Goal: Information Seeking & Learning: Learn about a topic

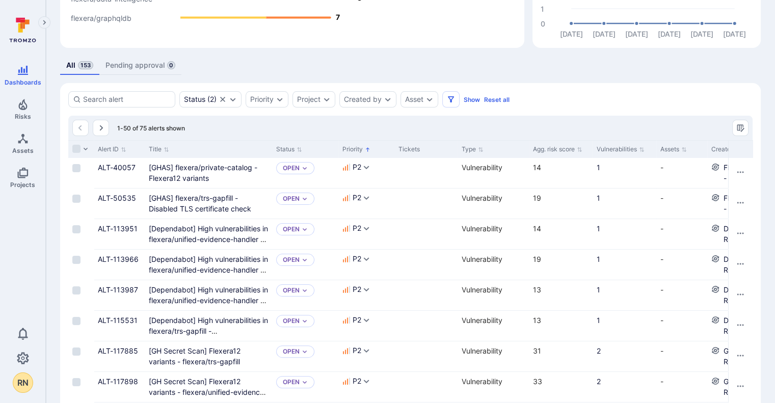
scroll to position [204, 0]
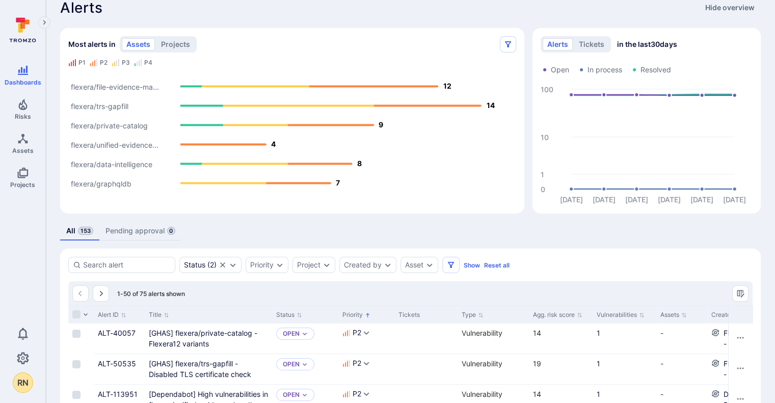
scroll to position [0, 0]
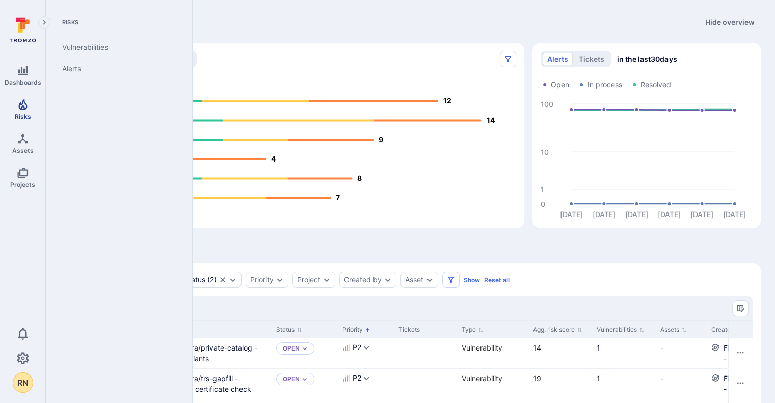
click at [21, 115] on span "Risks" at bounding box center [23, 117] width 16 height 8
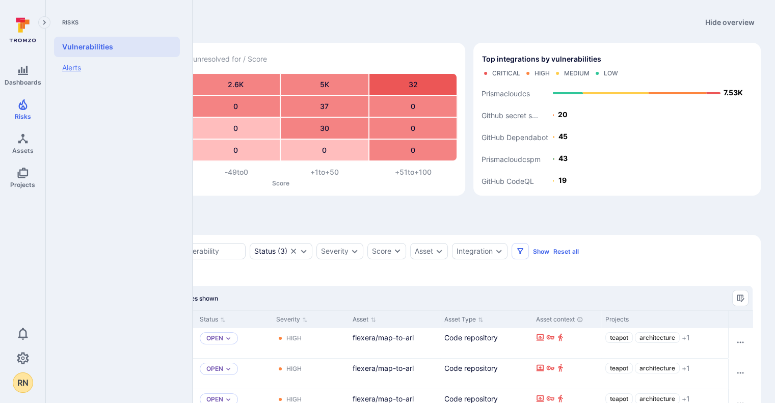
click at [79, 72] on link "Alerts" at bounding box center [117, 67] width 126 height 21
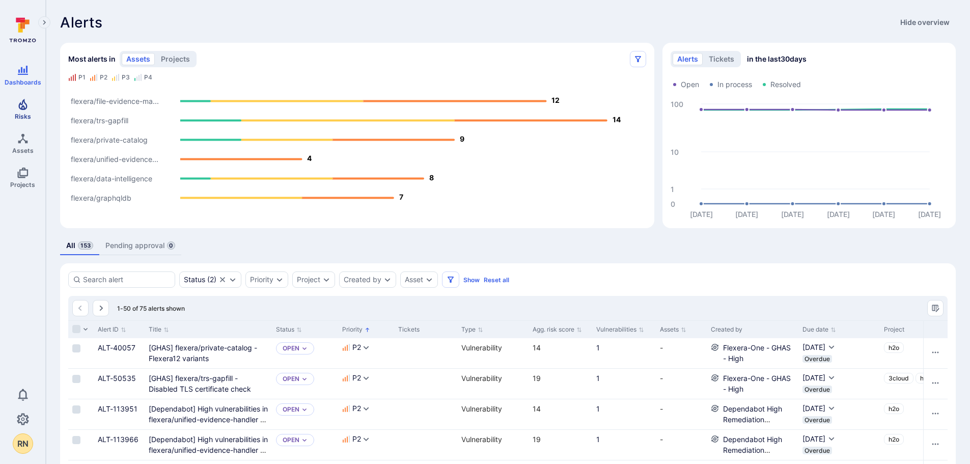
click at [19, 111] on link "Risks" at bounding box center [22, 109] width 45 height 30
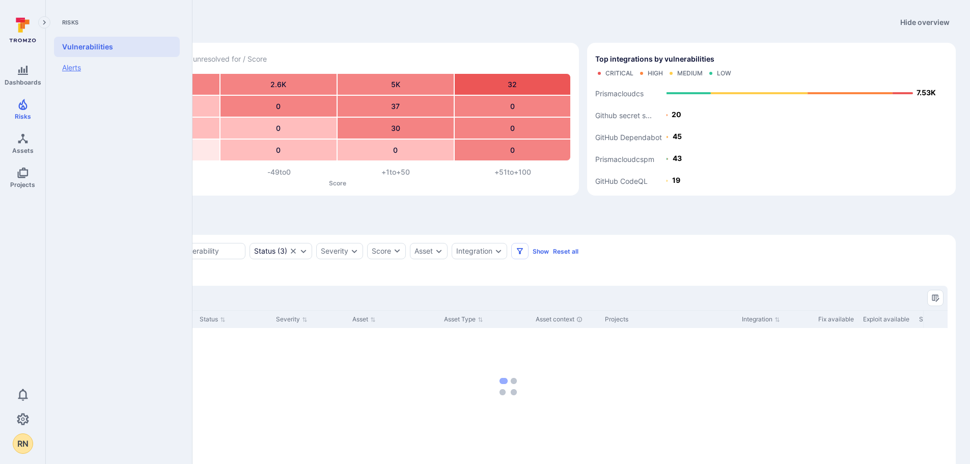
click at [65, 69] on link "Alerts" at bounding box center [117, 67] width 126 height 21
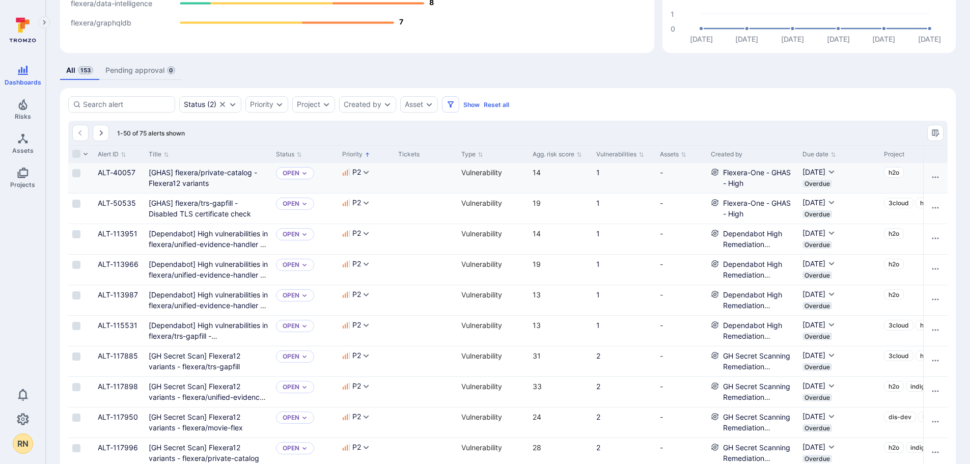
scroll to position [51, 0]
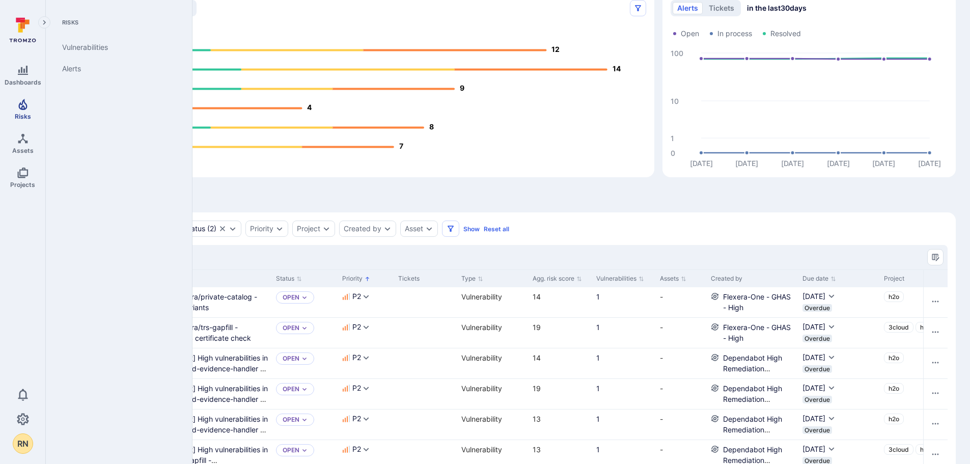
click at [17, 103] on icon "Risks" at bounding box center [23, 104] width 12 height 12
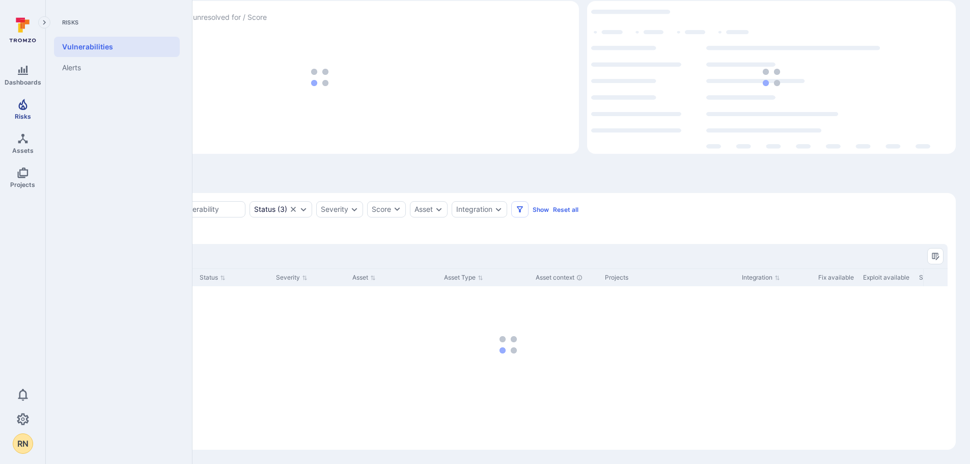
scroll to position [42, 0]
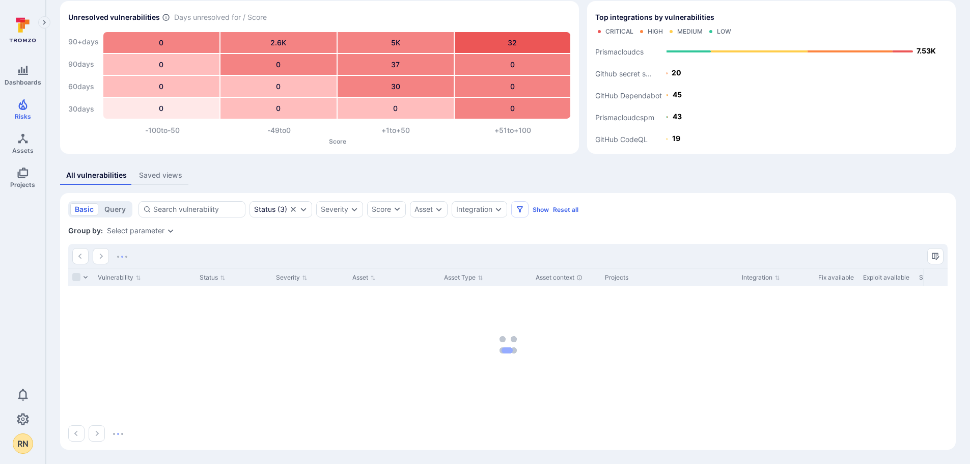
click at [161, 174] on div "Saved views" at bounding box center [160, 175] width 43 height 10
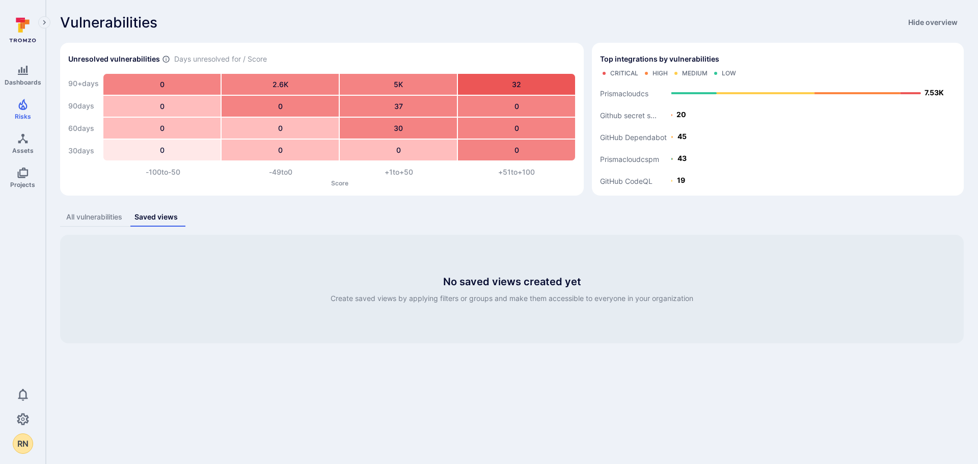
click at [103, 219] on div "All vulnerabilities" at bounding box center [94, 217] width 56 height 10
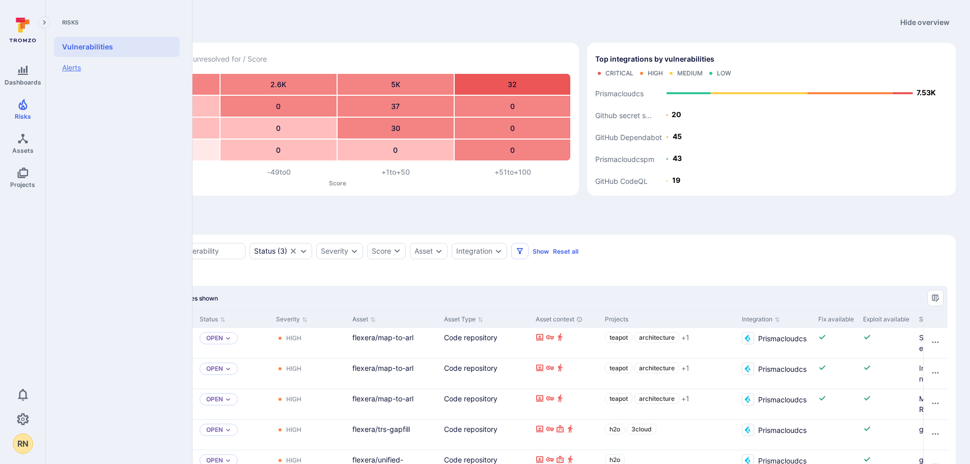
click at [77, 67] on link "Alerts" at bounding box center [117, 67] width 126 height 21
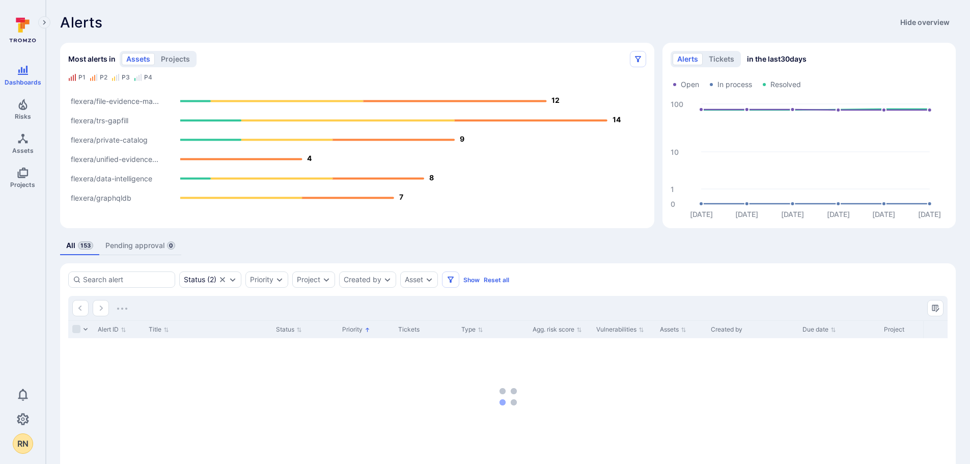
click at [70, 77] on icon "Most alerts" at bounding box center [72, 77] width 8 height 8
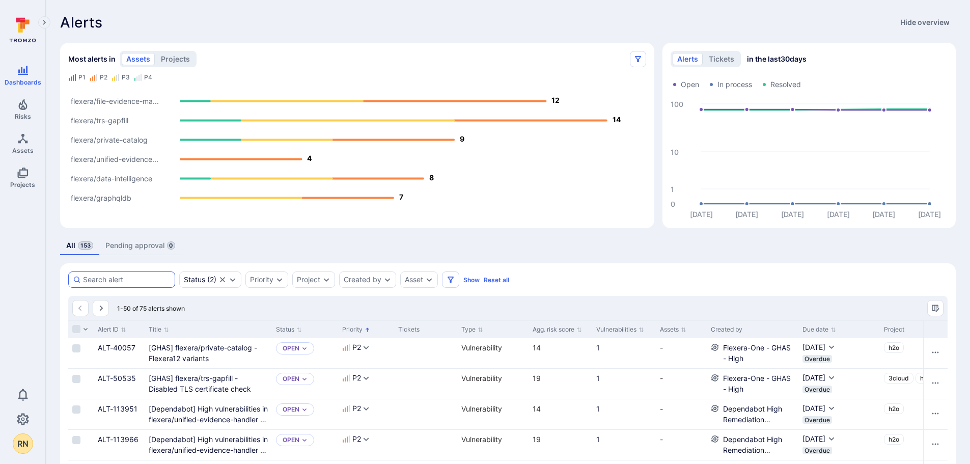
click at [134, 274] on div at bounding box center [121, 279] width 107 height 16
click at [134, 275] on input at bounding box center [127, 280] width 88 height 10
type input "alert id"
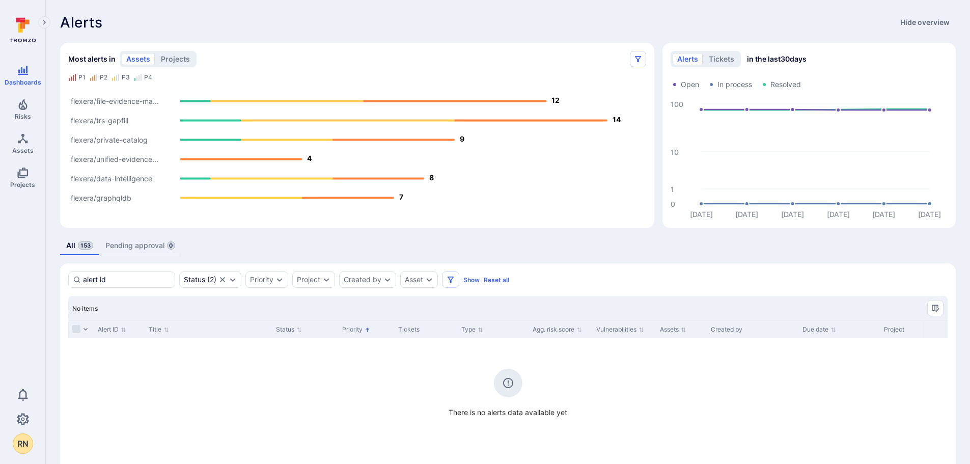
drag, startPoint x: 130, startPoint y: 282, endPoint x: 66, endPoint y: 283, distance: 64.2
click at [66, 283] on div "alert id Status ( 2 ) Priority Project Created by Asset Show Reset all Search :…" at bounding box center [508, 372] width 896 height 218
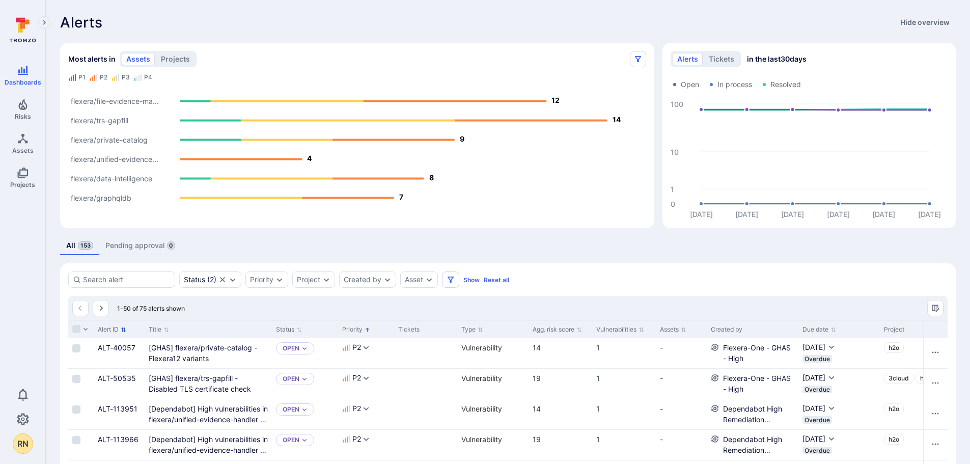
click at [123, 331] on icon "Sort by Alert ID" at bounding box center [124, 330] width 6 height 6
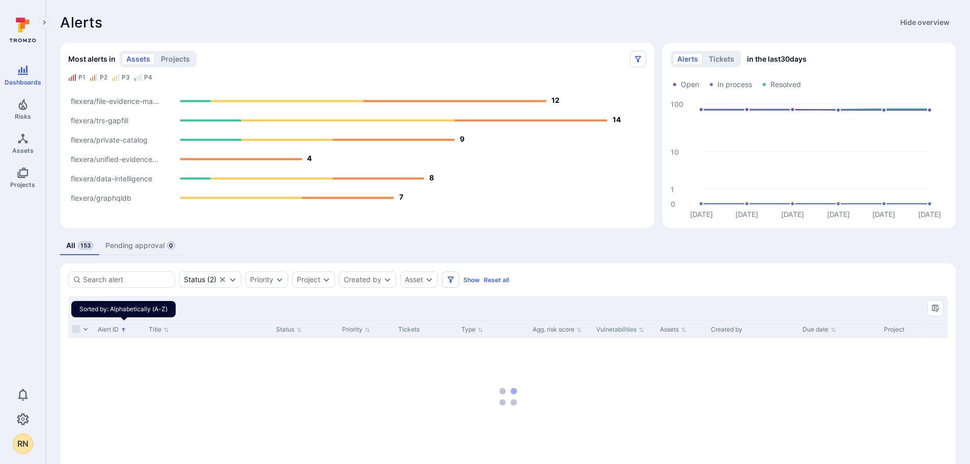
click at [123, 331] on icon "Sorted by: Alphabetically (A-Z)" at bounding box center [124, 330] width 6 height 6
click at [225, 279] on icon "Clear selection" at bounding box center [222, 280] width 8 height 8
click at [203, 278] on div "Status" at bounding box center [194, 280] width 21 height 8
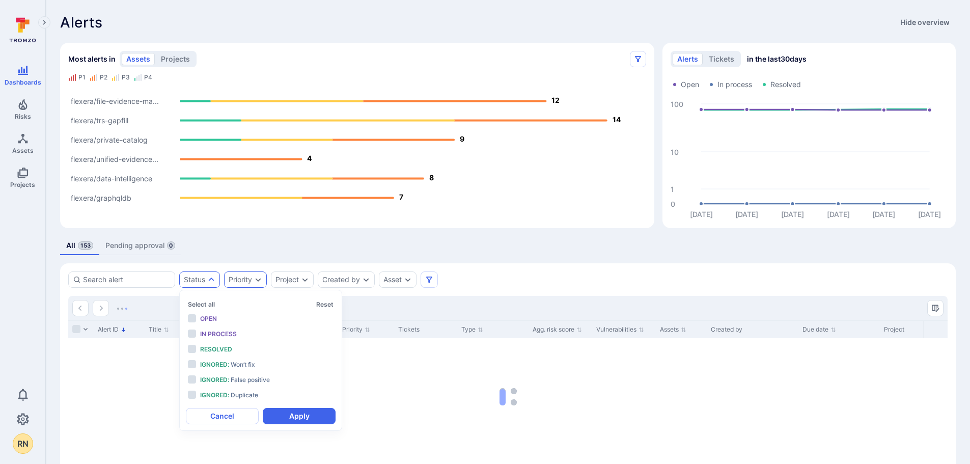
click at [255, 276] on icon "Expand dropdown" at bounding box center [258, 280] width 8 height 8
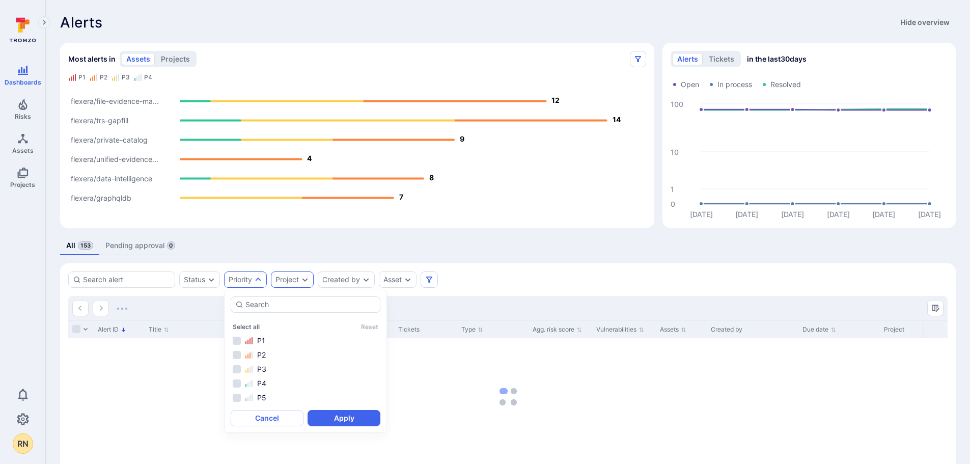
click at [290, 281] on div "Project" at bounding box center [287, 280] width 23 height 8
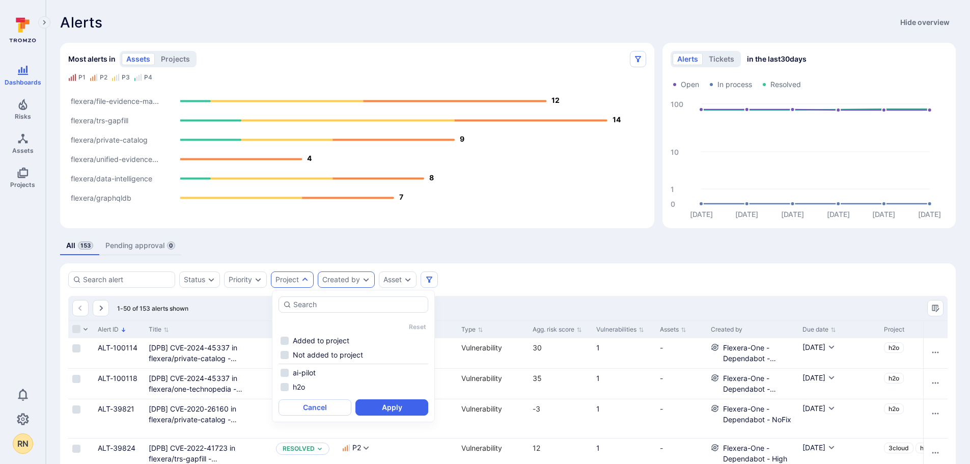
click at [340, 282] on div "Created by" at bounding box center [341, 280] width 38 height 8
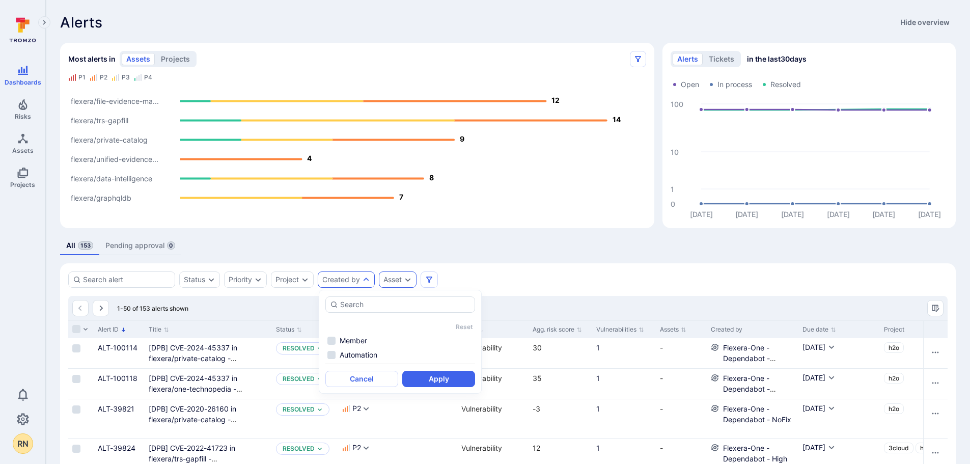
click at [389, 280] on div "Asset" at bounding box center [393, 280] width 18 height 8
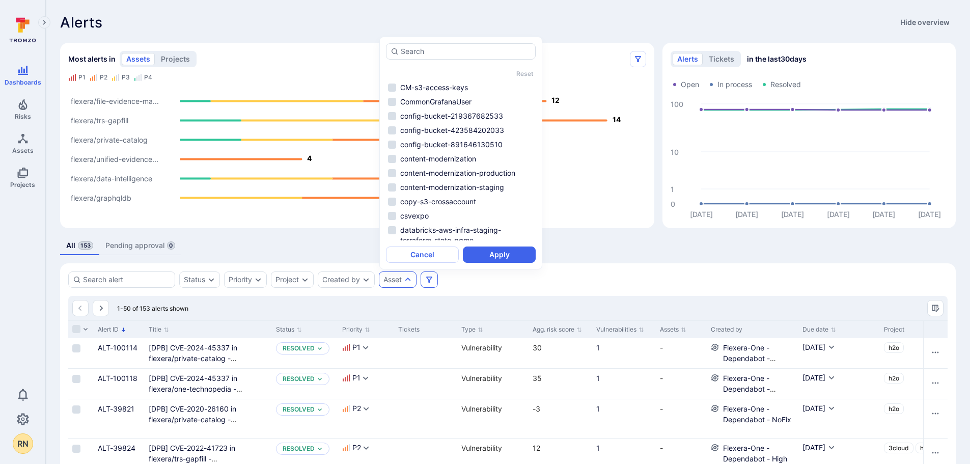
click at [433, 278] on icon "Filters" at bounding box center [429, 280] width 8 height 8
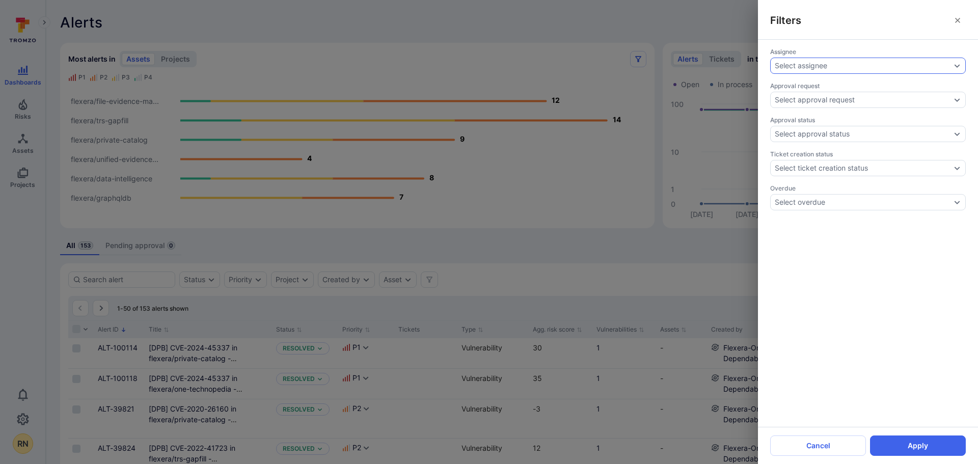
click at [774, 67] on div "Select assignee" at bounding box center [863, 66] width 176 height 8
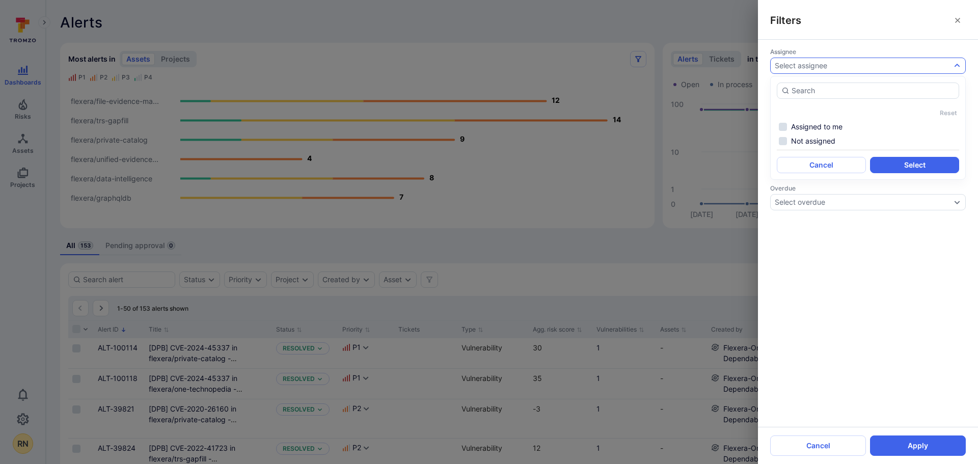
click at [774, 307] on div "Assignee Select assignee Approval request Select approval request Approval stat…" at bounding box center [868, 233] width 220 height 387
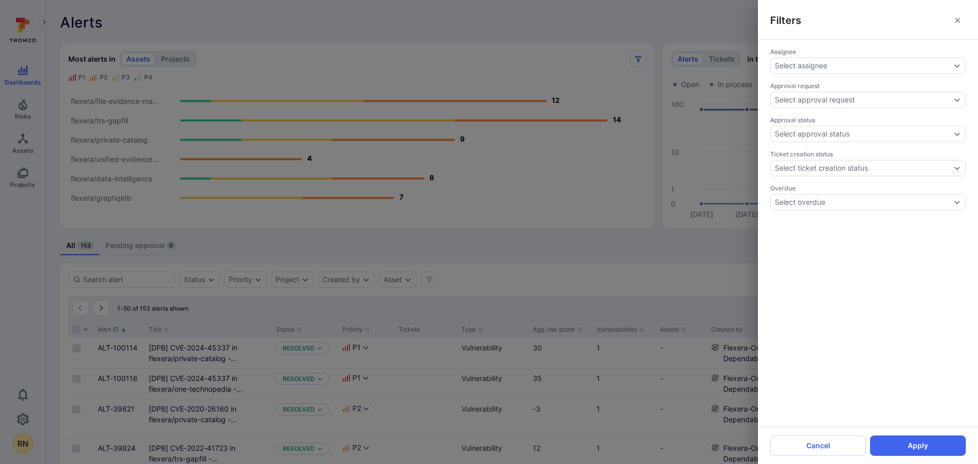
click at [719, 278] on div "Filters Assignee Select assignee Approval request Select approval request Appro…" at bounding box center [489, 232] width 978 height 464
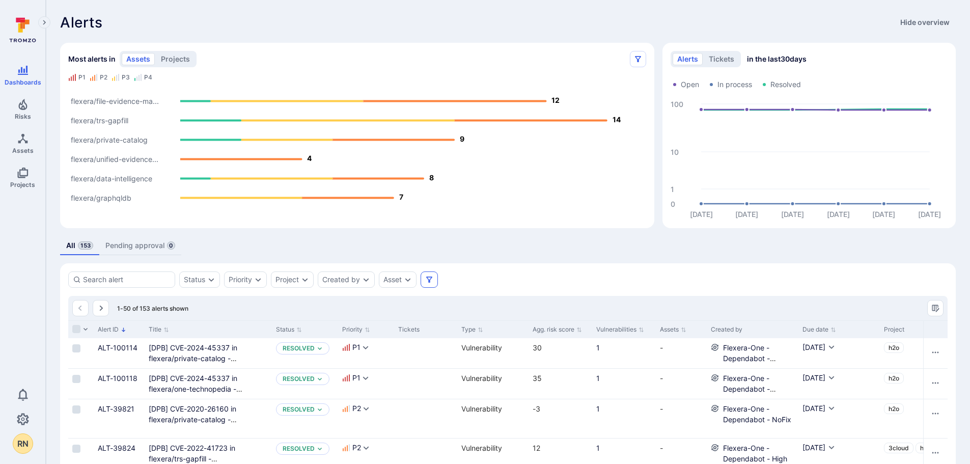
click at [437, 278] on button "Filters" at bounding box center [429, 279] width 17 height 16
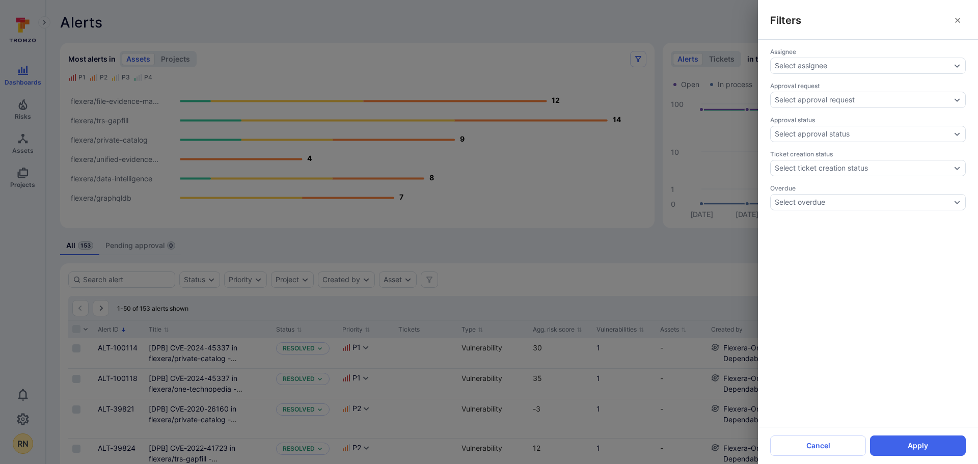
click at [587, 244] on div "Filters Assignee Select assignee Approval request Select approval request Appro…" at bounding box center [489, 232] width 978 height 464
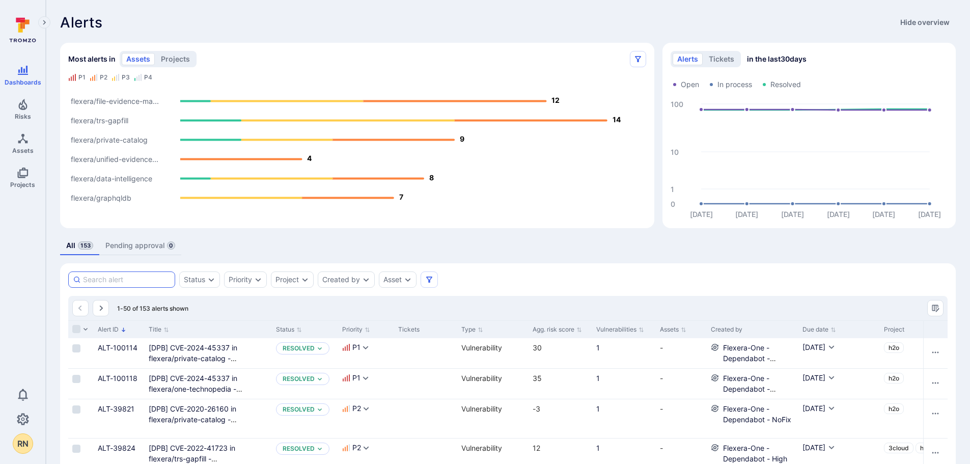
click at [145, 279] on input at bounding box center [127, 280] width 88 height 10
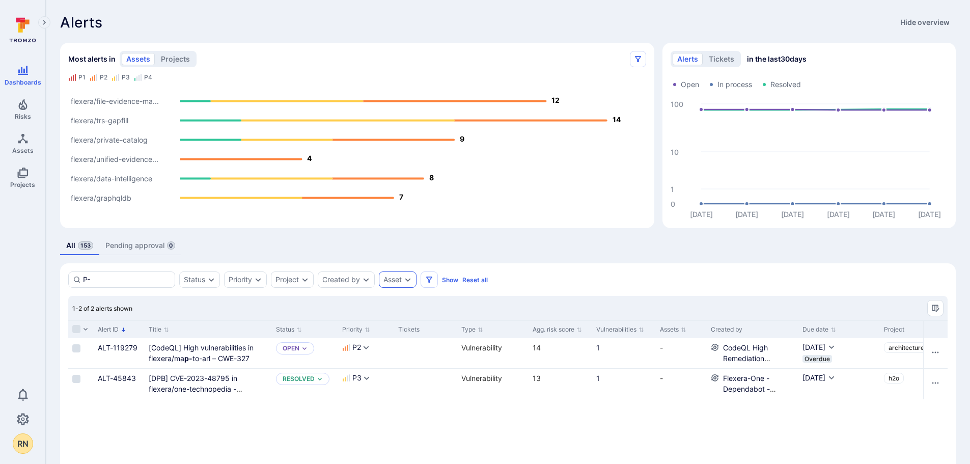
type input "P-"
click at [397, 281] on div "Asset" at bounding box center [393, 280] width 18 height 8
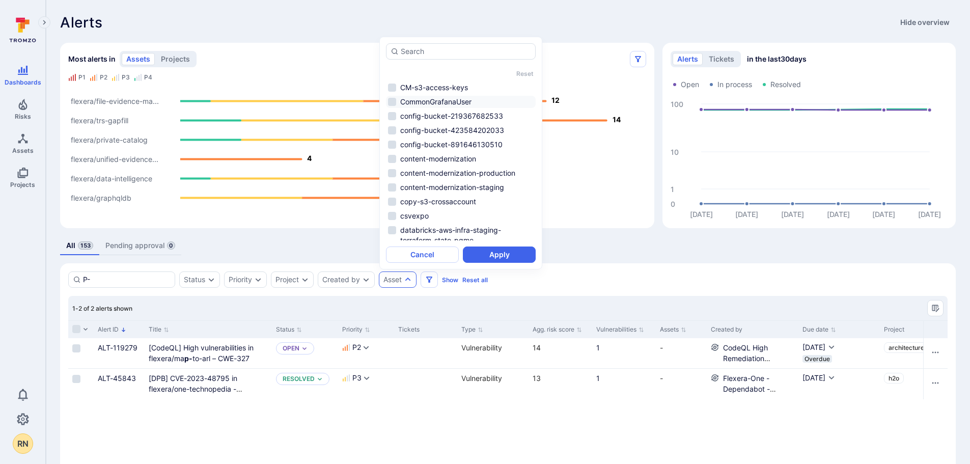
click at [396, 99] on li "CommonGrafanaUser" at bounding box center [461, 102] width 150 height 12
click at [495, 251] on button "Apply" at bounding box center [499, 255] width 73 height 16
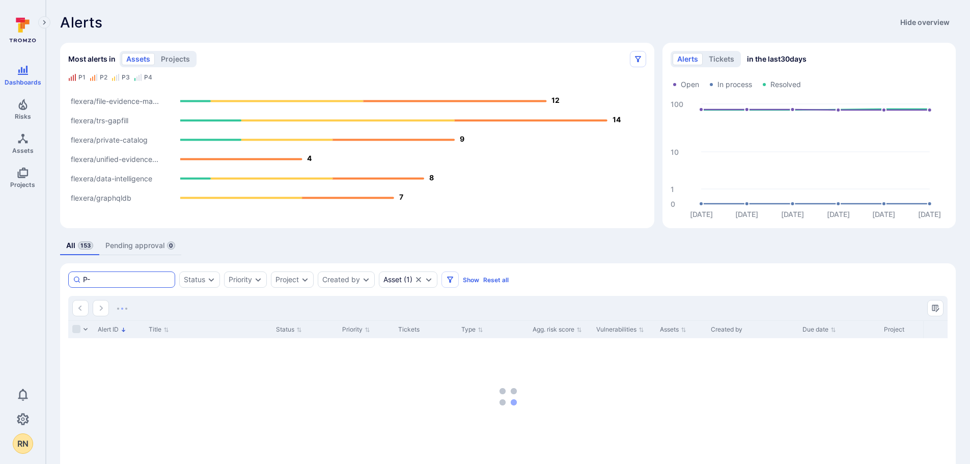
drag, startPoint x: 104, startPoint y: 277, endPoint x: 70, endPoint y: 278, distance: 34.1
click at [71, 278] on div "P-" at bounding box center [121, 279] width 107 height 16
click at [303, 285] on div "Project" at bounding box center [292, 279] width 43 height 16
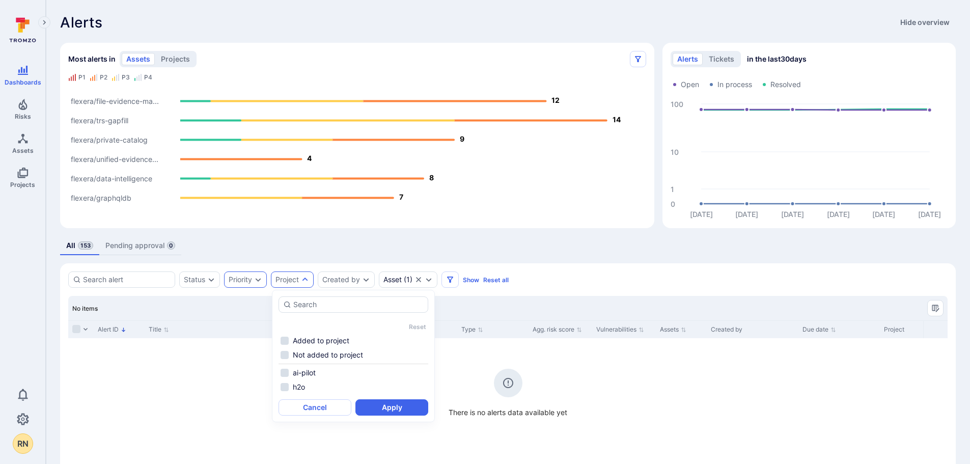
click at [256, 280] on icon "Expand dropdown" at bounding box center [258, 280] width 8 height 8
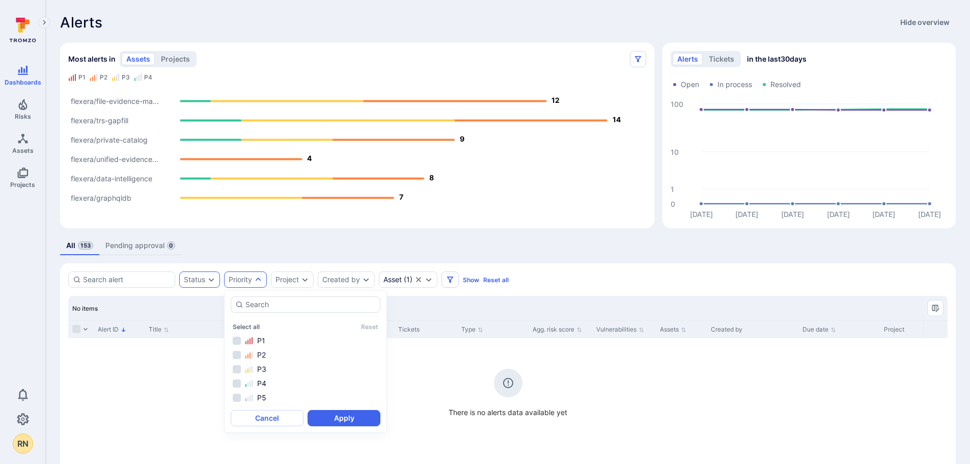
click at [208, 275] on div "Status" at bounding box center [199, 279] width 41 height 16
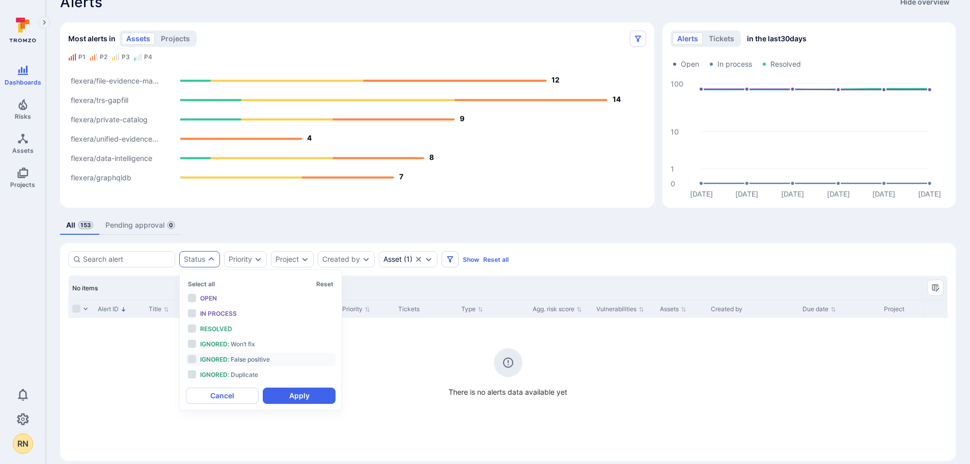
scroll to position [32, 0]
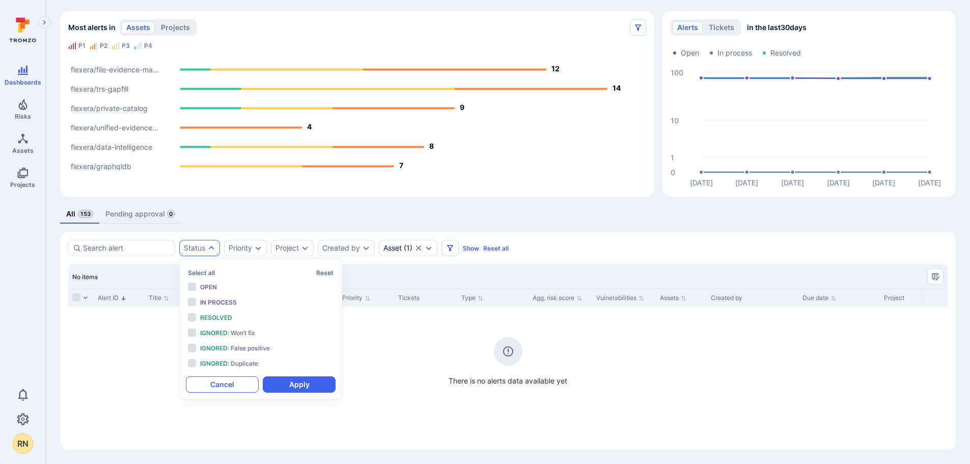
click at [242, 386] on button "Cancel" at bounding box center [222, 384] width 73 height 16
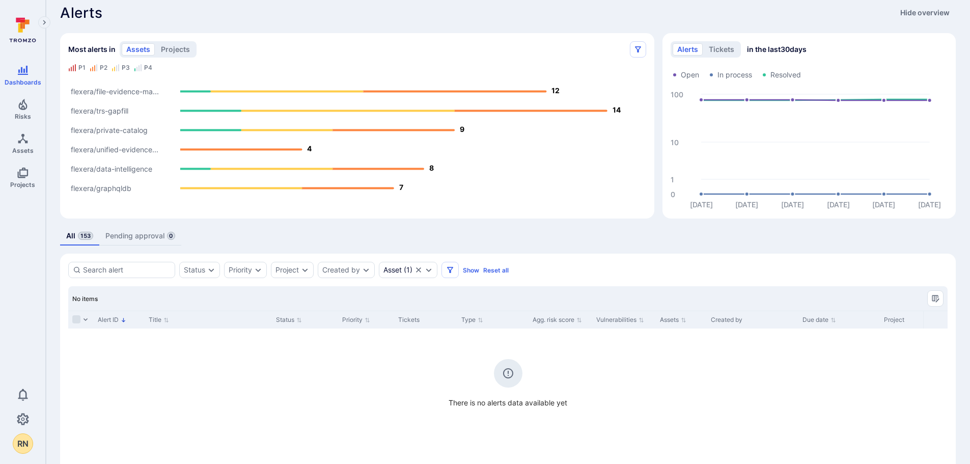
scroll to position [0, 0]
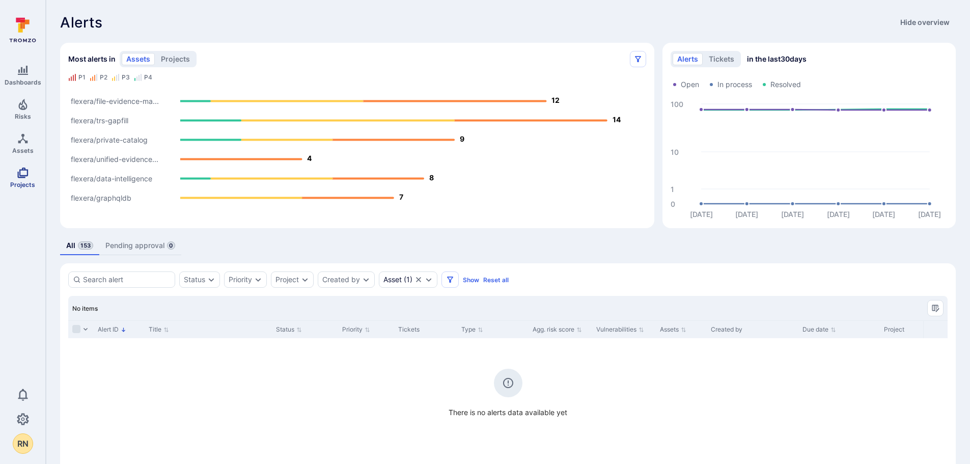
click at [23, 185] on span "Projects" at bounding box center [22, 185] width 25 height 8
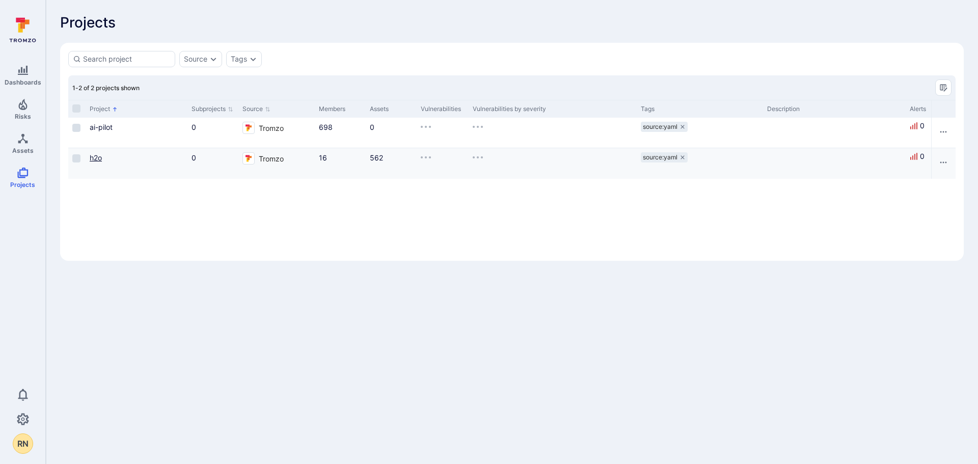
click at [93, 161] on link "h2o" at bounding box center [96, 157] width 12 height 9
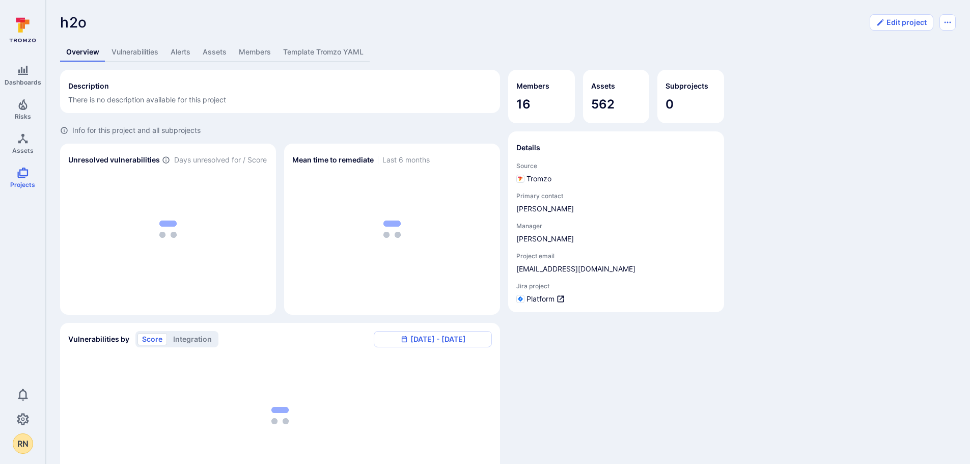
click at [185, 47] on link "Alerts" at bounding box center [181, 52] width 32 height 19
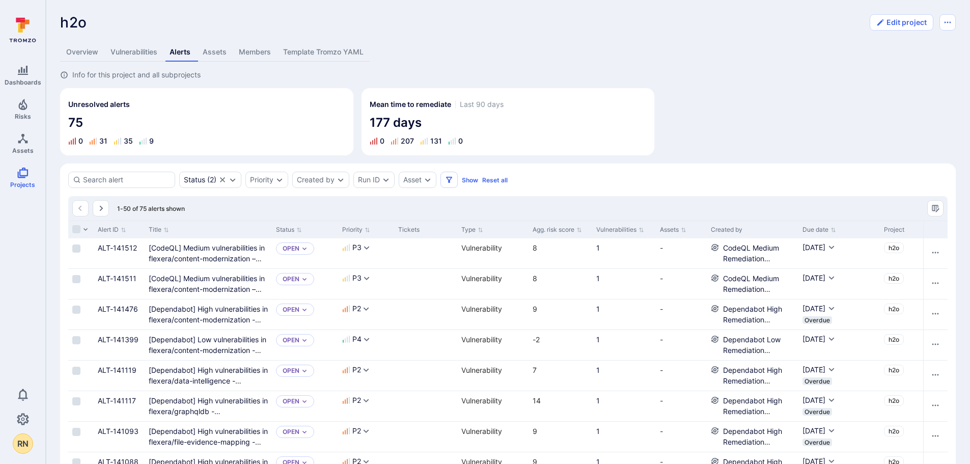
click at [227, 52] on link "Assets" at bounding box center [215, 52] width 36 height 19
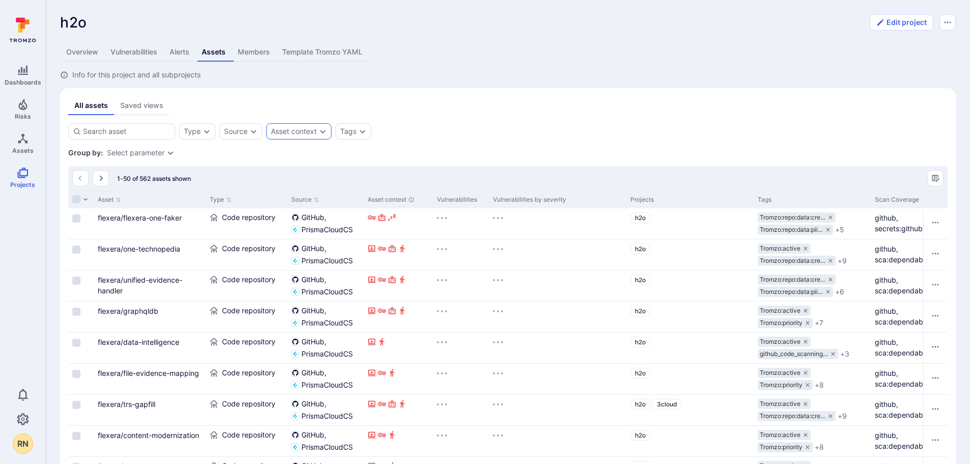
click at [315, 138] on div "Asset context" at bounding box center [298, 131] width 65 height 16
click at [315, 130] on div "Asset context" at bounding box center [294, 131] width 46 height 8
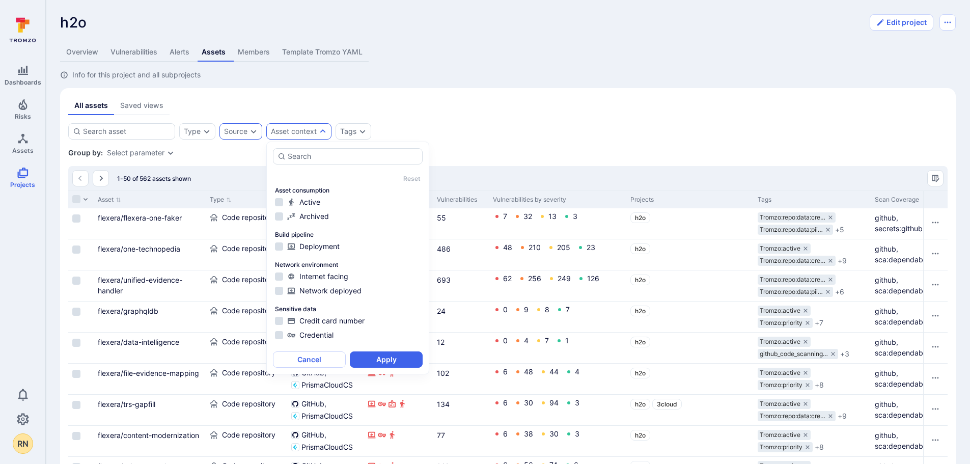
click at [222, 127] on div "Source" at bounding box center [241, 131] width 43 height 16
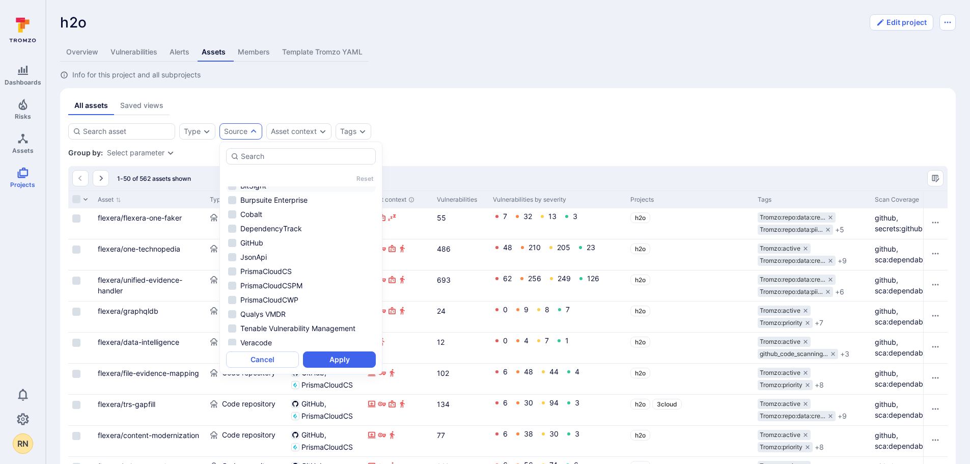
scroll to position [39, 0]
click at [205, 133] on icon "Expand dropdown" at bounding box center [207, 131] width 8 height 8
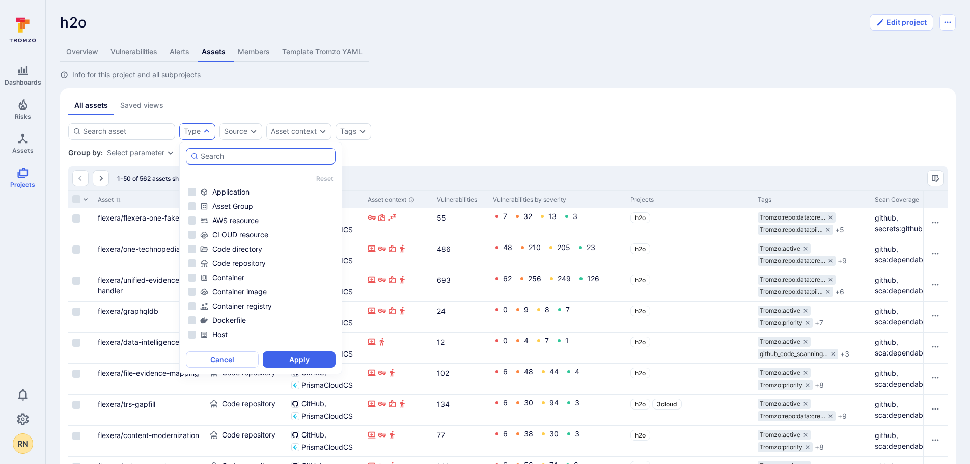
scroll to position [0, 0]
click at [356, 131] on div "Tags" at bounding box center [348, 131] width 16 height 8
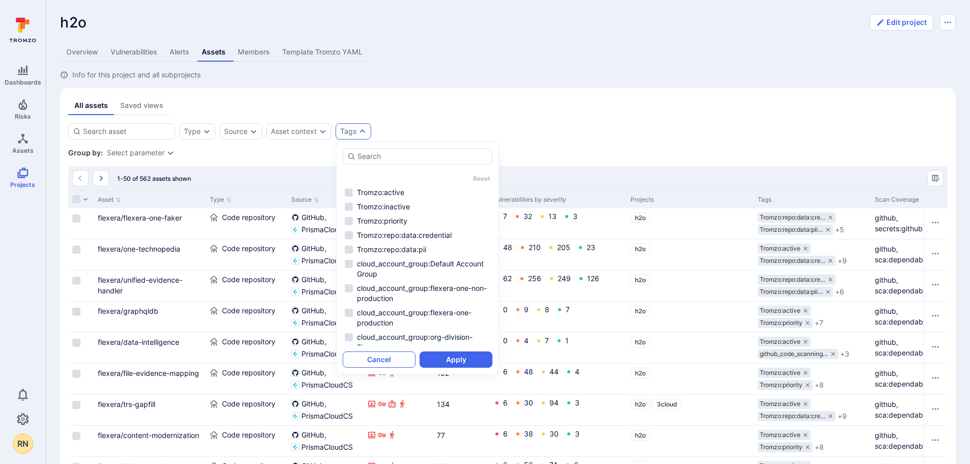
click at [380, 356] on button "Cancel" at bounding box center [379, 359] width 73 height 16
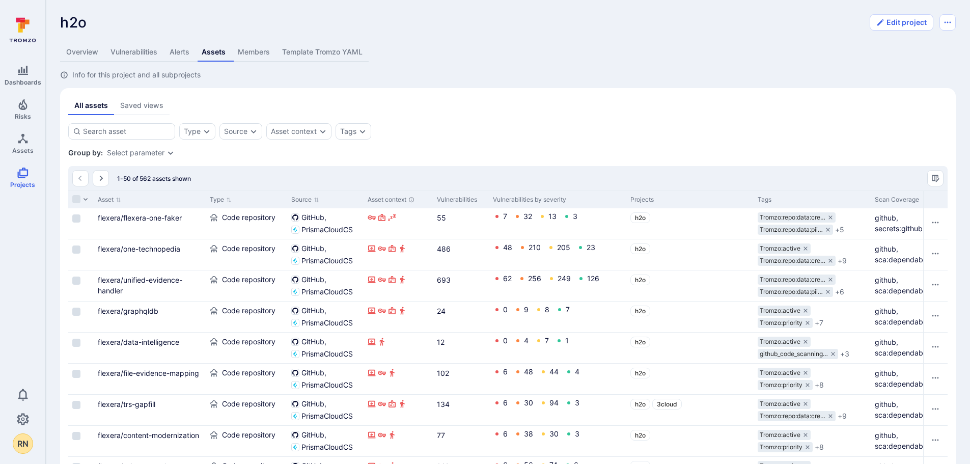
click at [177, 59] on link "Alerts" at bounding box center [179, 52] width 32 height 19
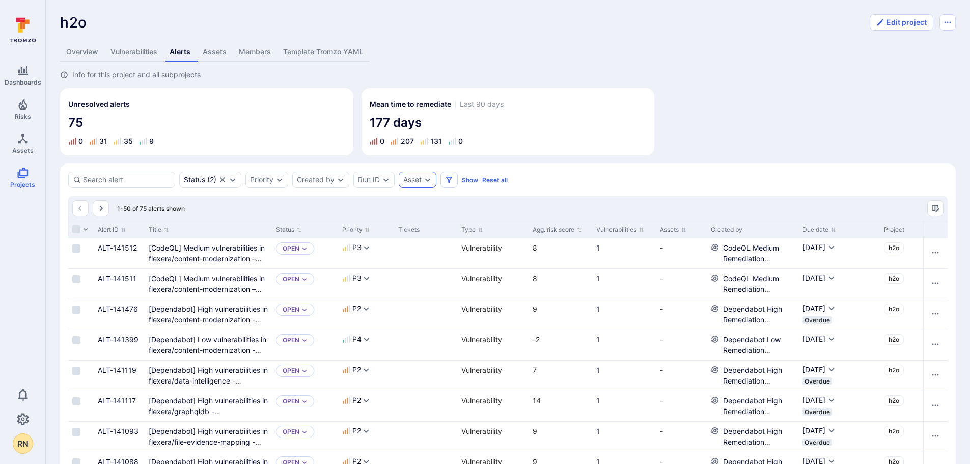
click at [415, 177] on div "Asset" at bounding box center [412, 180] width 18 height 8
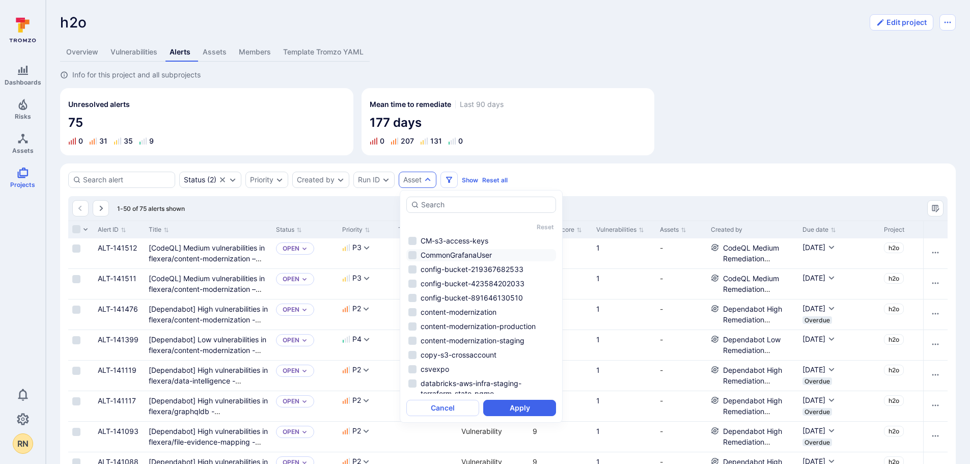
click at [412, 253] on li "CommonGrafanaUser" at bounding box center [481, 255] width 150 height 12
click at [524, 402] on button "Apply" at bounding box center [519, 408] width 73 height 16
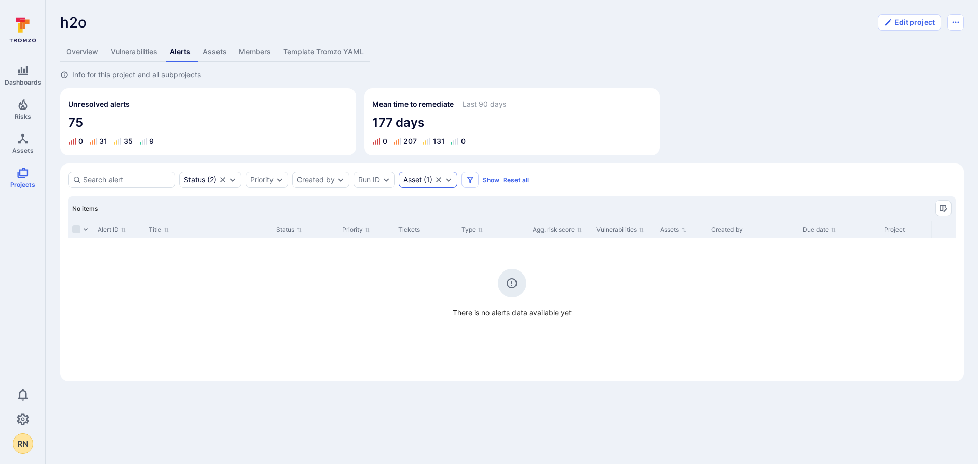
click at [438, 178] on icon "Clear selection" at bounding box center [438, 179] width 5 height 5
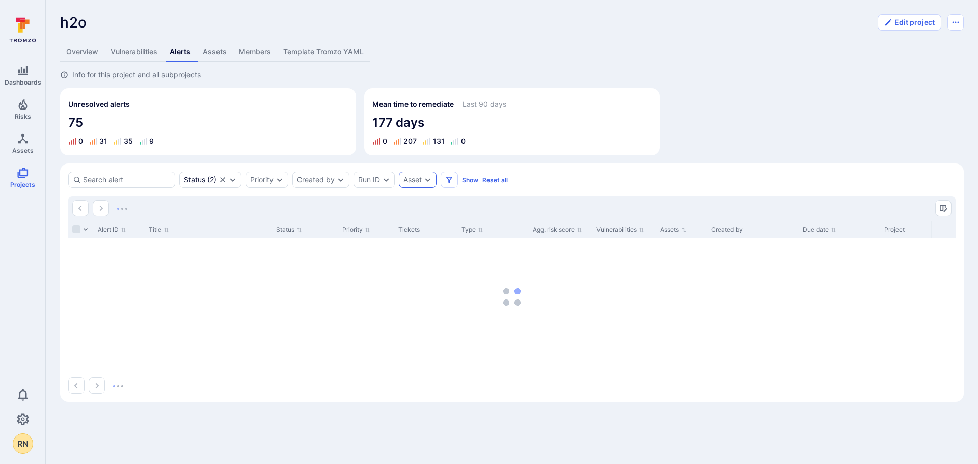
click at [432, 178] on icon "Expand dropdown" at bounding box center [428, 180] width 8 height 8
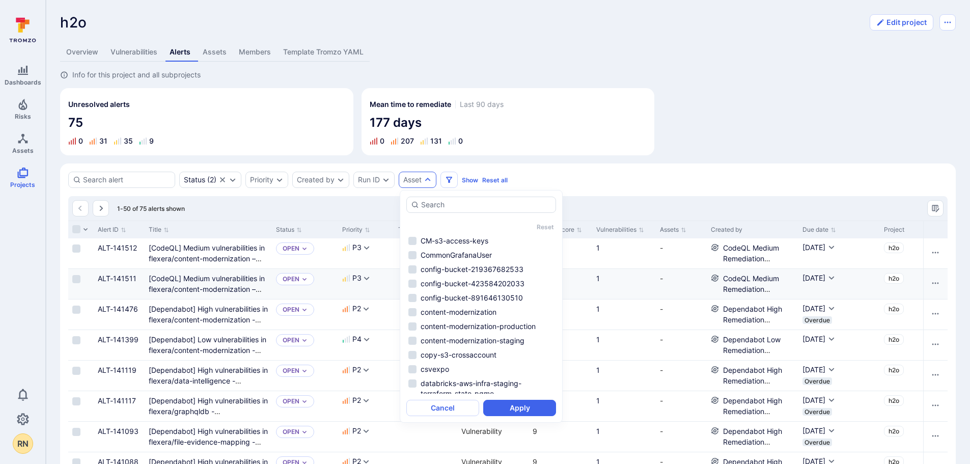
click at [580, 294] on div "8" at bounding box center [561, 284] width 64 height 30
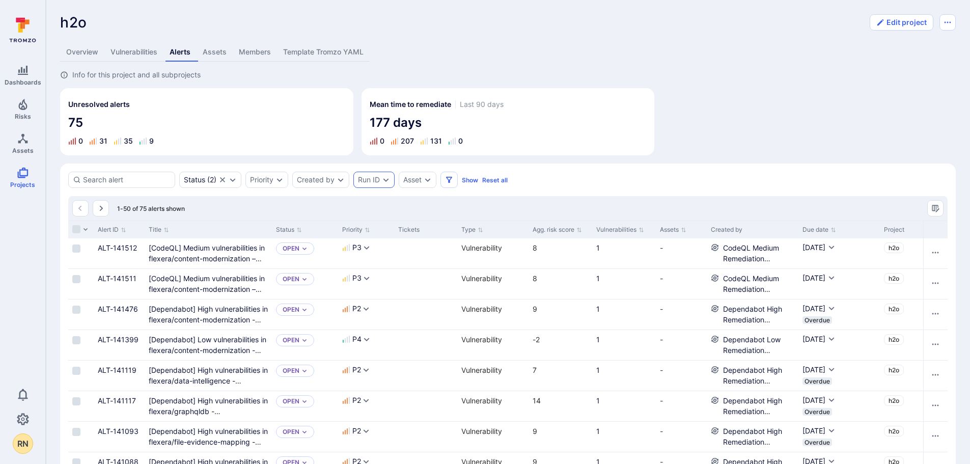
click at [378, 179] on div "Run ID" at bounding box center [369, 180] width 22 height 8
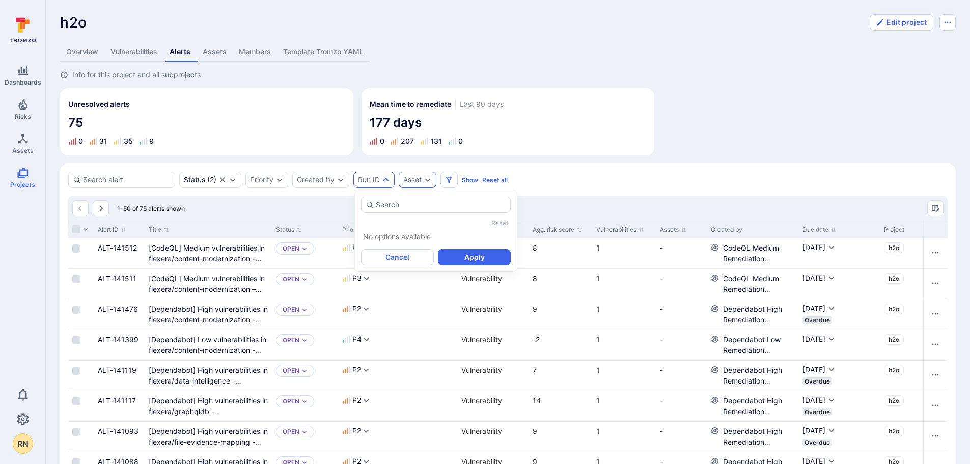
click at [415, 178] on div "Asset" at bounding box center [412, 180] width 18 height 8
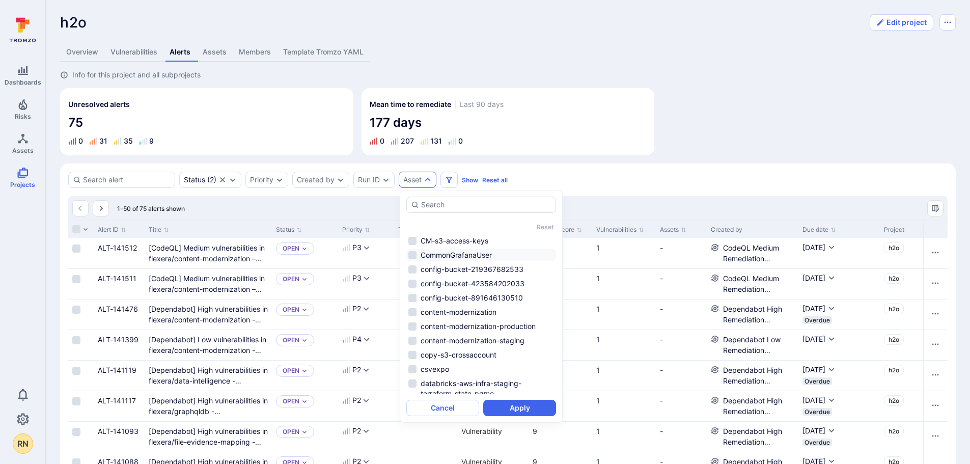
click at [412, 256] on li "CommonGrafanaUser" at bounding box center [481, 255] width 150 height 12
click at [510, 402] on button "Apply" at bounding box center [519, 408] width 73 height 16
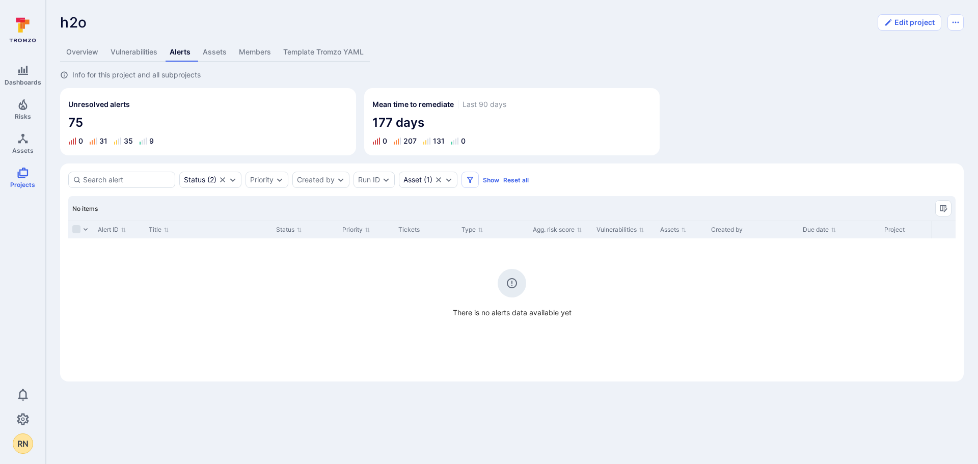
click at [72, 57] on link "Overview" at bounding box center [82, 52] width 44 height 19
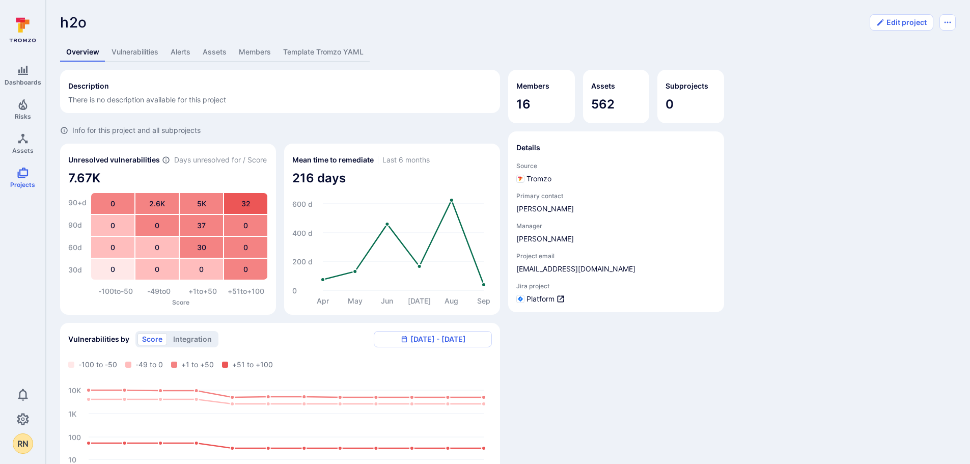
click at [178, 48] on link "Alerts" at bounding box center [181, 52] width 32 height 19
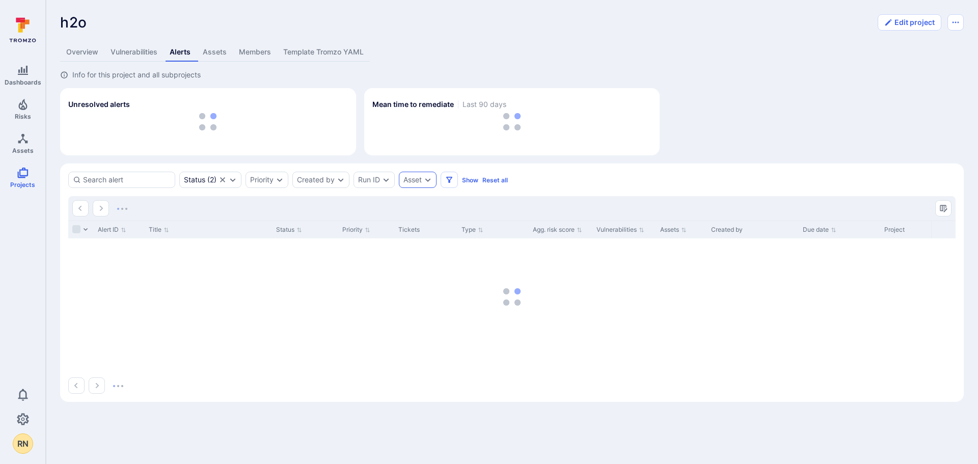
click at [423, 180] on div "Asset" at bounding box center [418, 180] width 38 height 16
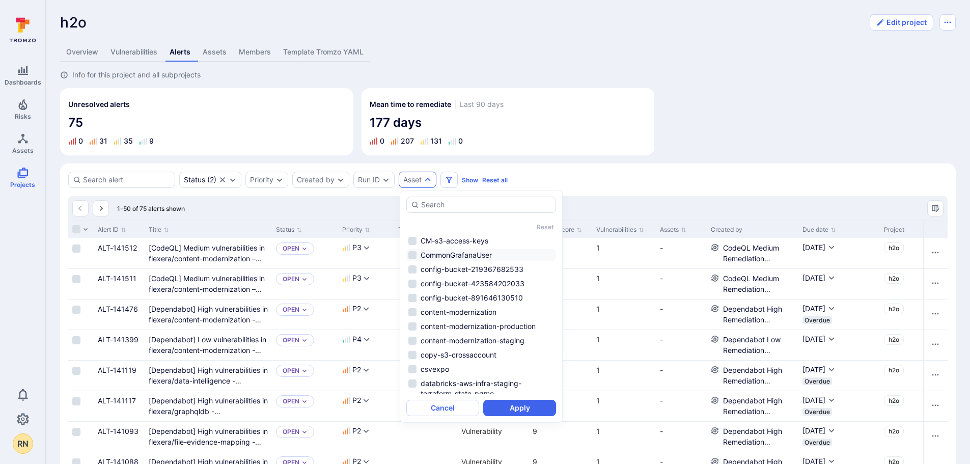
click at [455, 256] on li "CommonGrafanaUser" at bounding box center [481, 255] width 150 height 12
click at [524, 402] on button "Apply" at bounding box center [519, 408] width 73 height 16
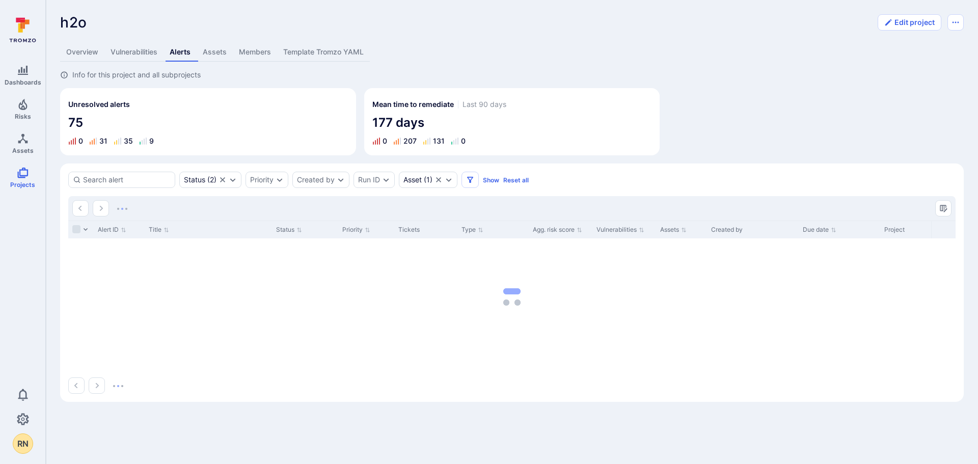
click at [129, 45] on link "Vulnerabilities" at bounding box center [133, 52] width 59 height 19
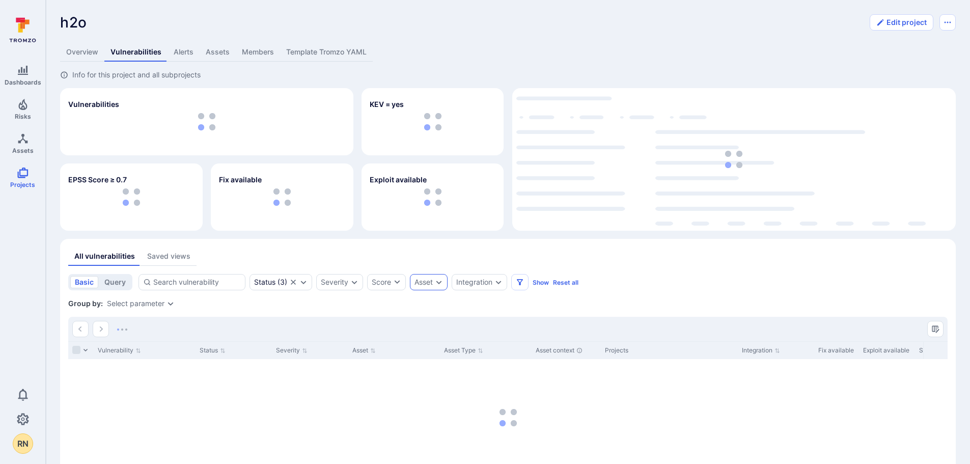
click at [429, 279] on div "Asset" at bounding box center [424, 282] width 18 height 8
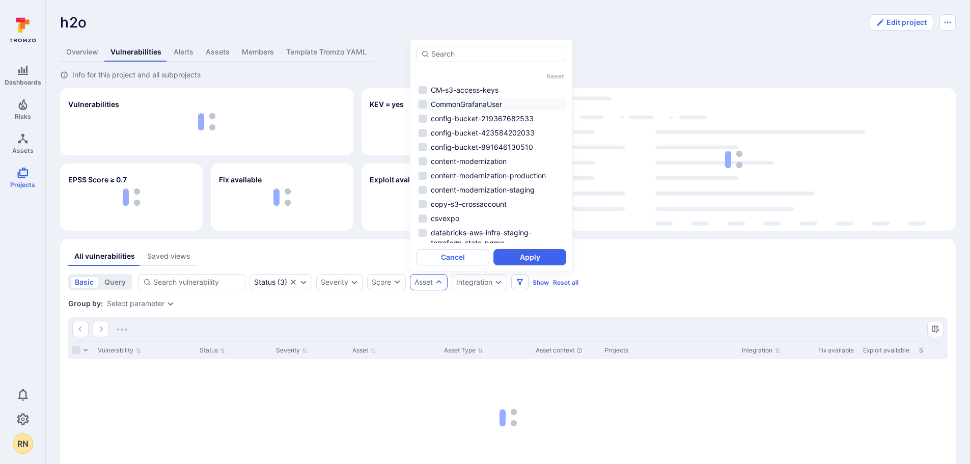
click at [432, 106] on li "CommonGrafanaUser" at bounding box center [492, 104] width 150 height 12
click at [548, 260] on button "Apply" at bounding box center [530, 257] width 73 height 16
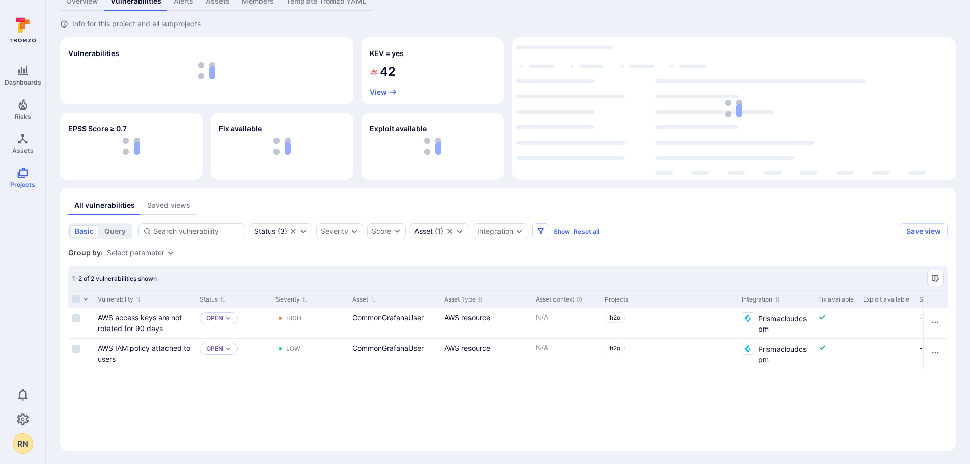
scroll to position [52, 0]
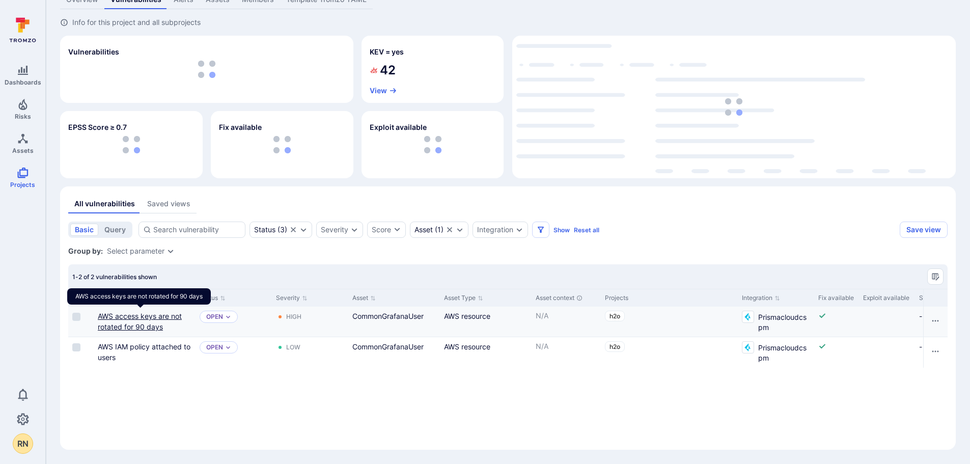
click at [133, 322] on link "AWS access keys are not rotated for 90 days" at bounding box center [140, 321] width 84 height 19
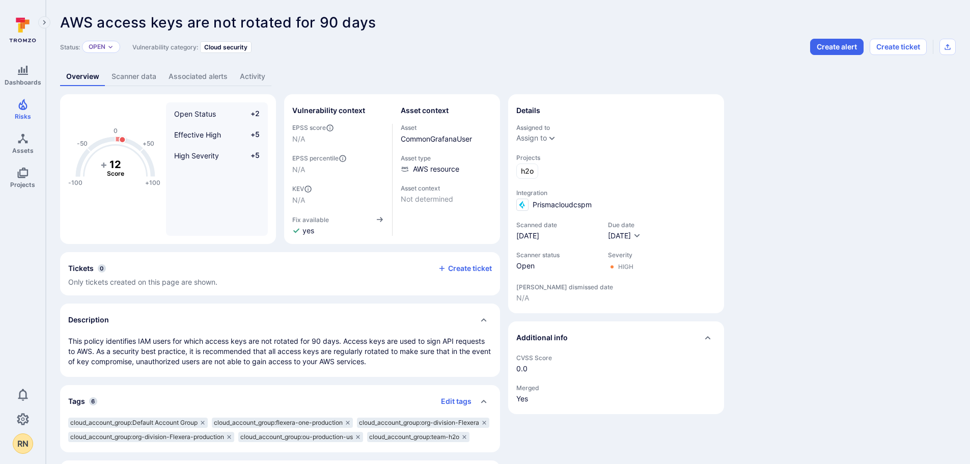
drag, startPoint x: 139, startPoint y: 75, endPoint x: 182, endPoint y: 88, distance: 45.3
click at [139, 75] on link "Scanner data" at bounding box center [133, 76] width 57 height 19
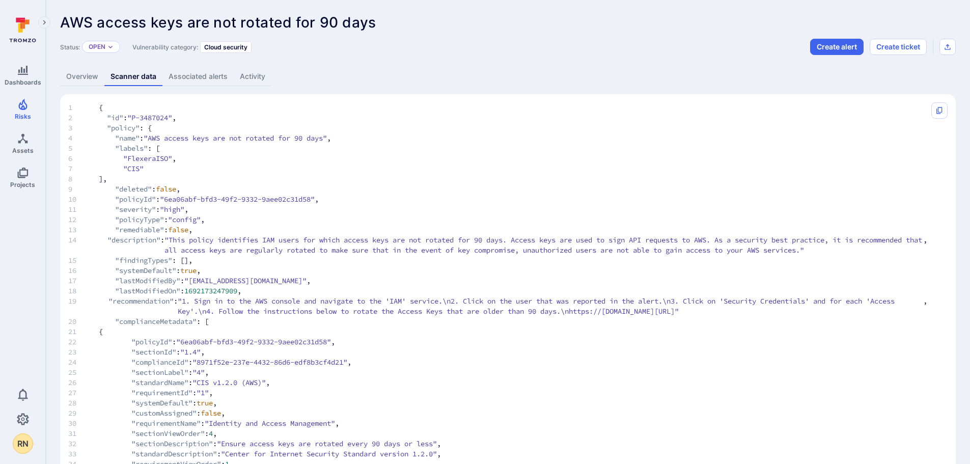
click at [207, 83] on link "Associated alerts" at bounding box center [197, 76] width 71 height 19
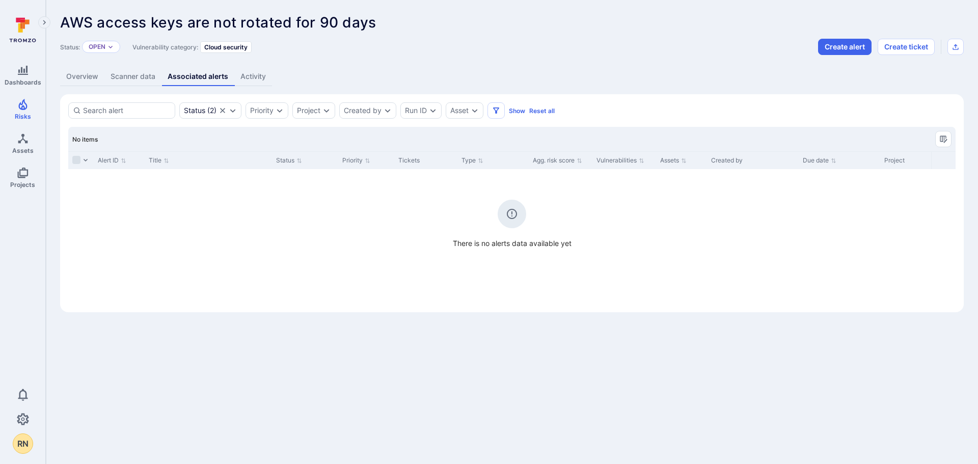
click at [257, 70] on link "Activity" at bounding box center [253, 76] width 38 height 19
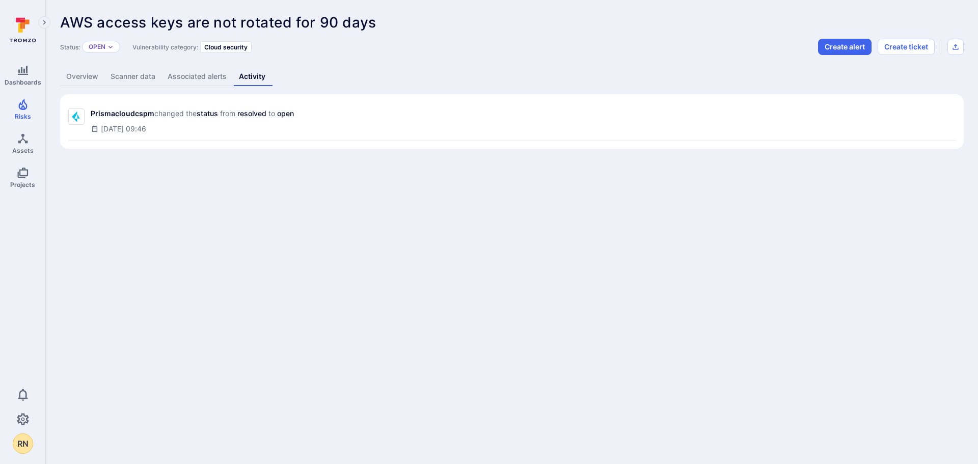
click at [83, 75] on link "Overview" at bounding box center [82, 76] width 44 height 19
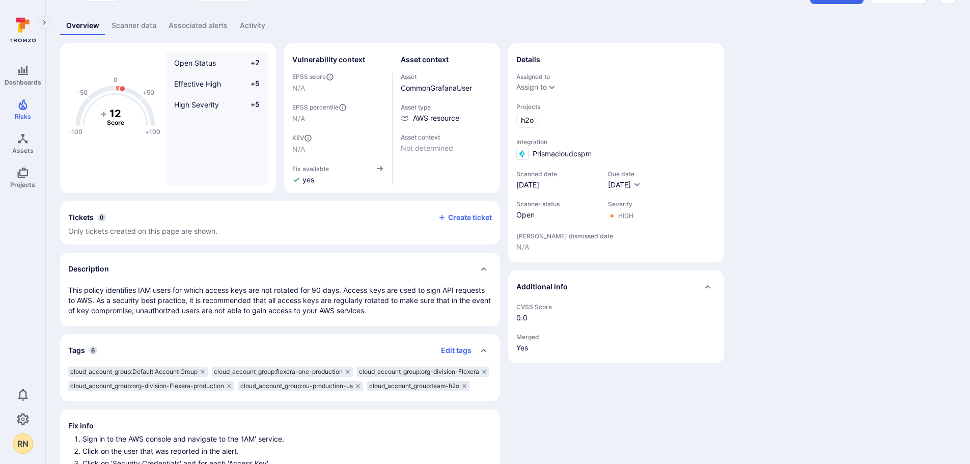
scroll to position [102, 0]
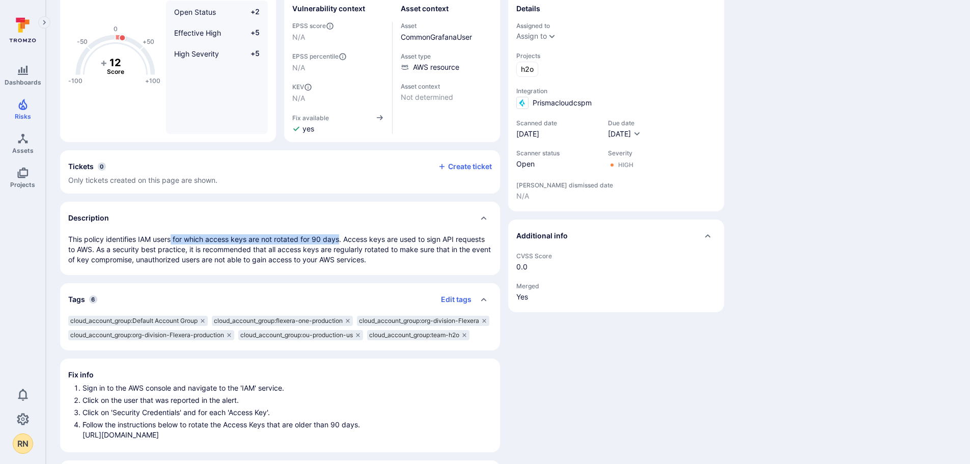
drag, startPoint x: 341, startPoint y: 241, endPoint x: 171, endPoint y: 240, distance: 170.6
click at [171, 240] on p "This policy identifies IAM users for which access keys are not rotated for 90 d…" at bounding box center [280, 249] width 424 height 31
click at [338, 277] on div "-100 -50 0 +50 +100 + 12 Score Open Status +2 Effective High +5 High Severity +…" at bounding box center [280, 243] width 440 height 503
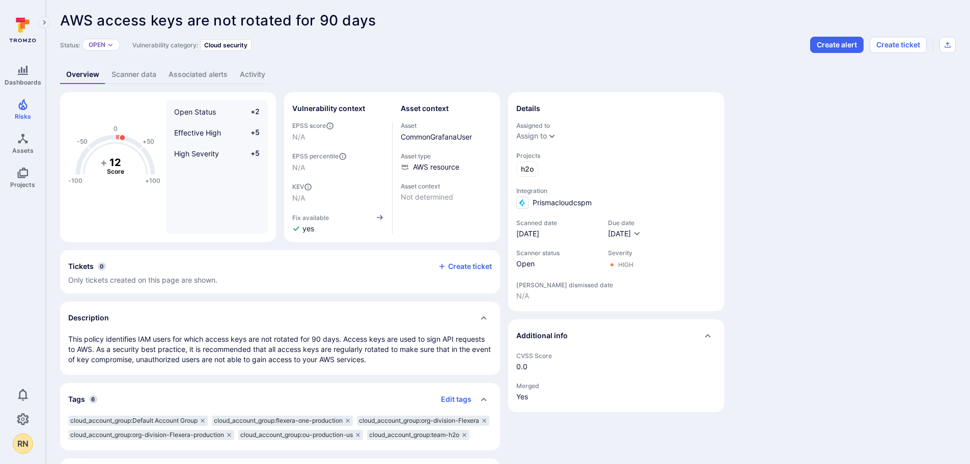
scroll to position [0, 0]
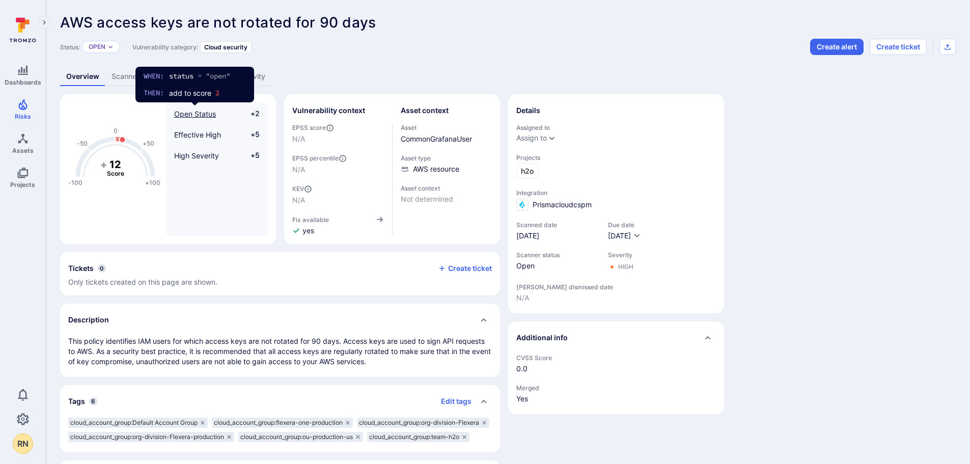
click at [200, 116] on span "Open Status" at bounding box center [195, 114] width 42 height 9
click at [200, 115] on span "Open Status" at bounding box center [195, 114] width 42 height 9
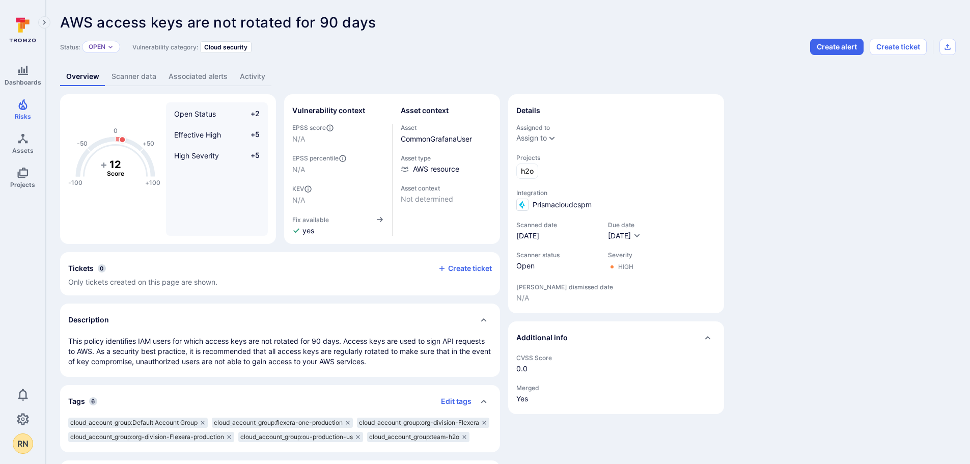
click at [314, 54] on div "Status: Open Vulnerability category: Cloud security Create alert Create ticket" at bounding box center [508, 47] width 896 height 16
click at [132, 78] on link "Scanner data" at bounding box center [133, 76] width 57 height 19
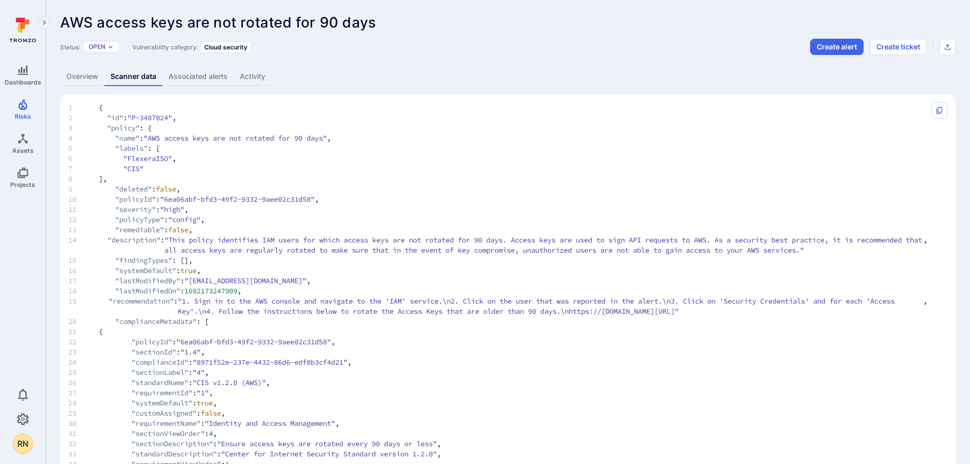
click at [74, 74] on link "Overview" at bounding box center [82, 76] width 44 height 19
